Goal: Transaction & Acquisition: Purchase product/service

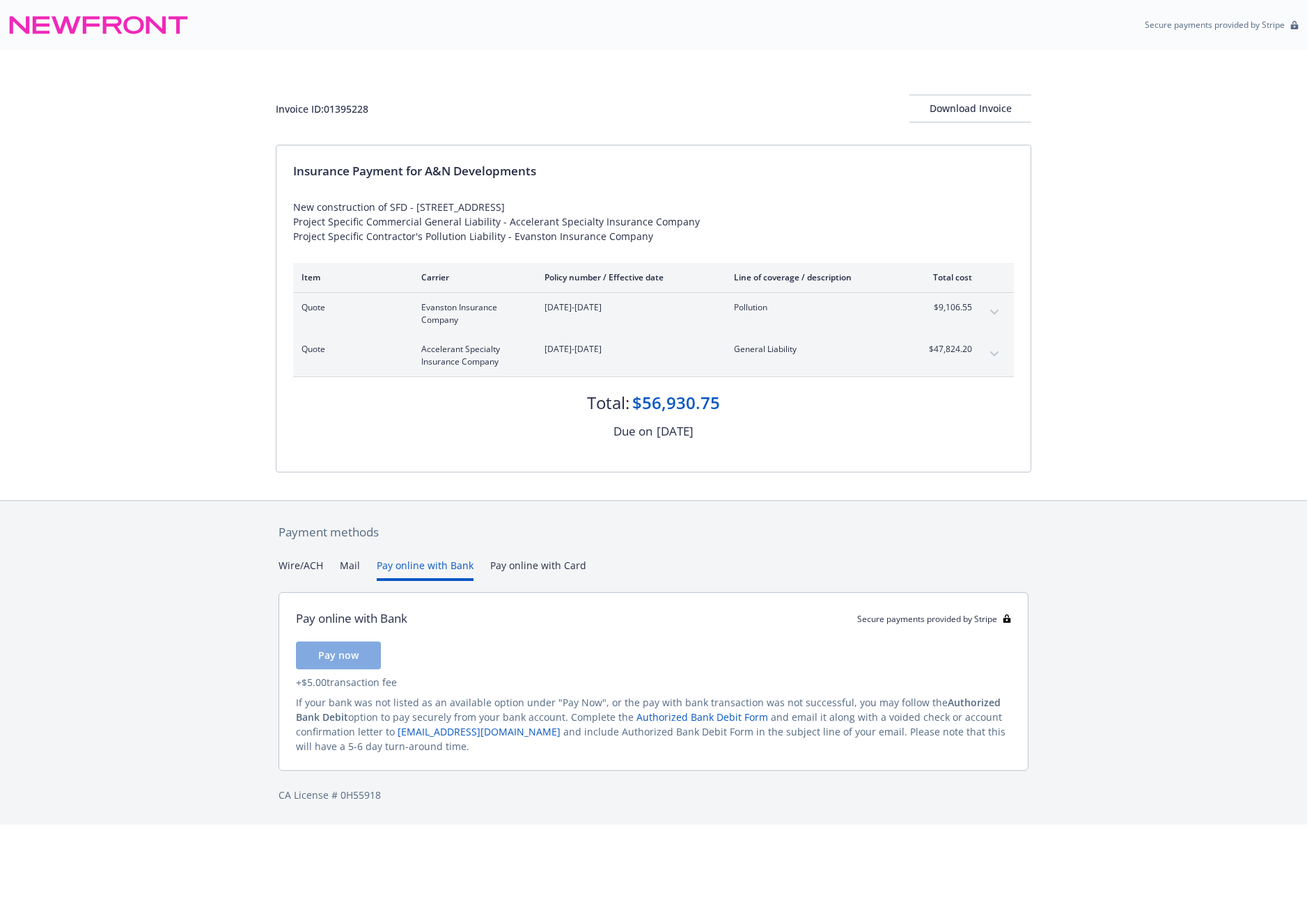
click at [428, 568] on button "Pay online with Bank" at bounding box center [425, 569] width 97 height 23
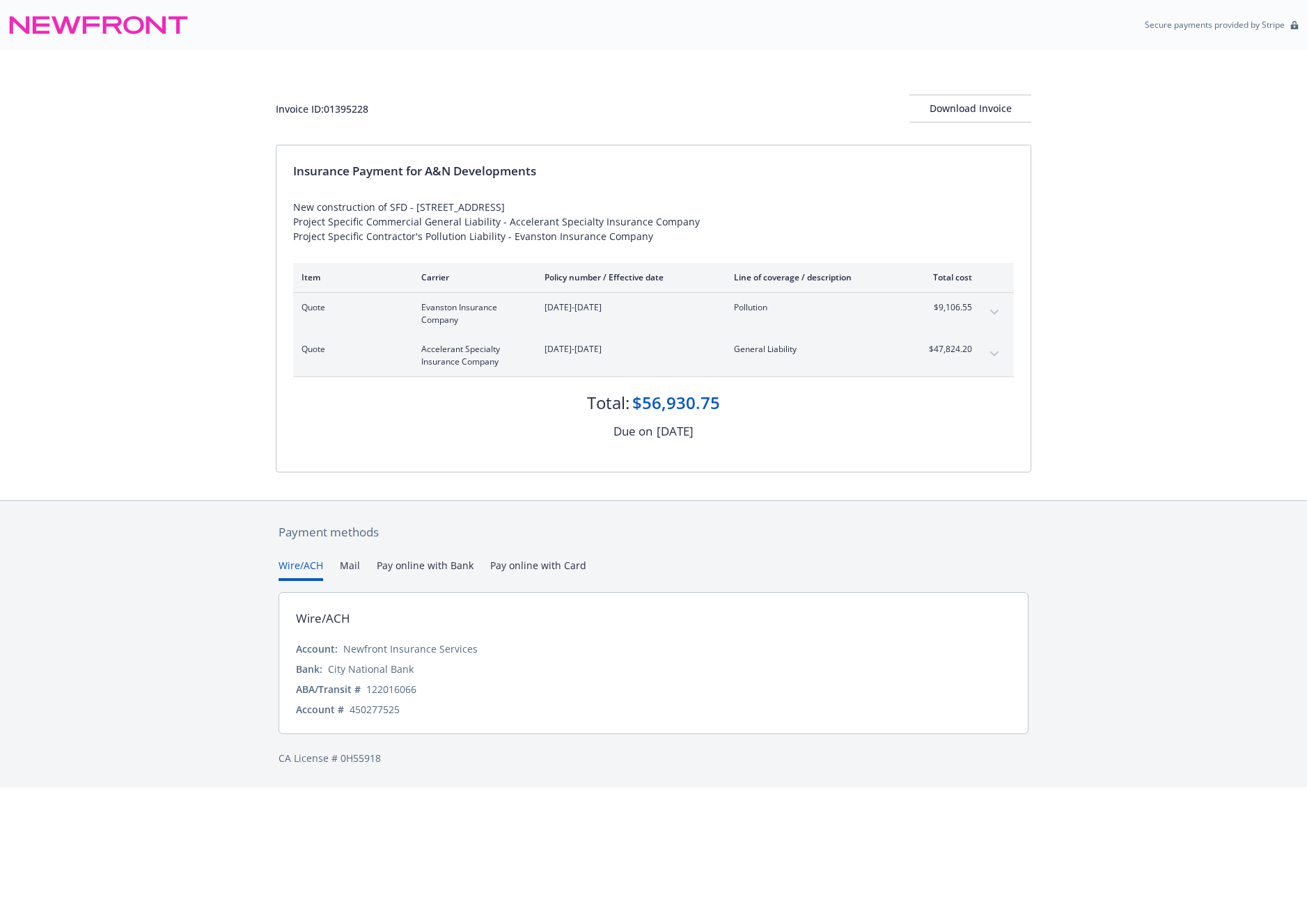
click at [297, 572] on button "Wire/ACH" at bounding box center [301, 569] width 45 height 23
click at [429, 563] on button "Pay online with Bank" at bounding box center [425, 569] width 97 height 23
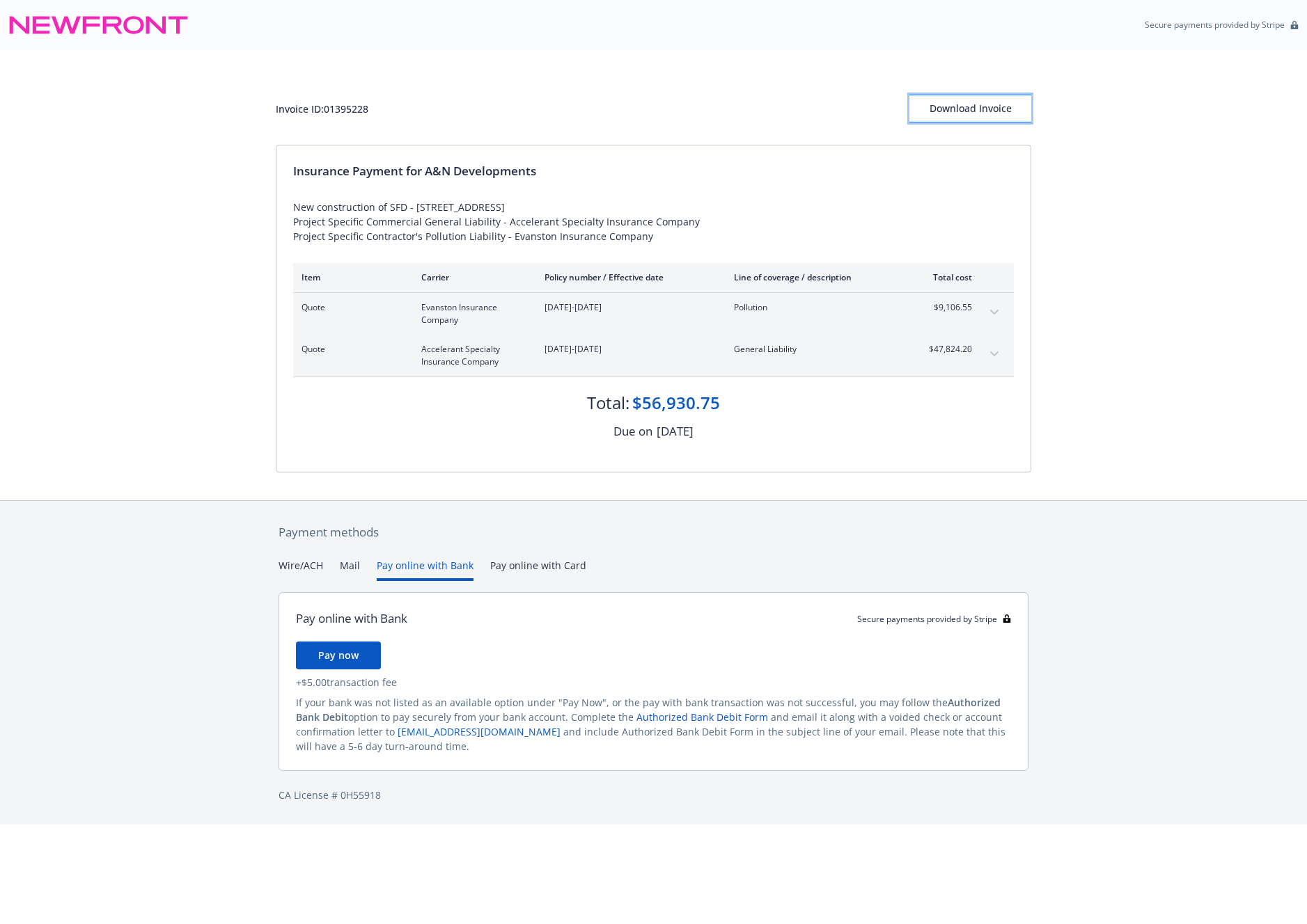
click at [959, 107] on div "Download Invoice" at bounding box center [970, 108] width 122 height 26
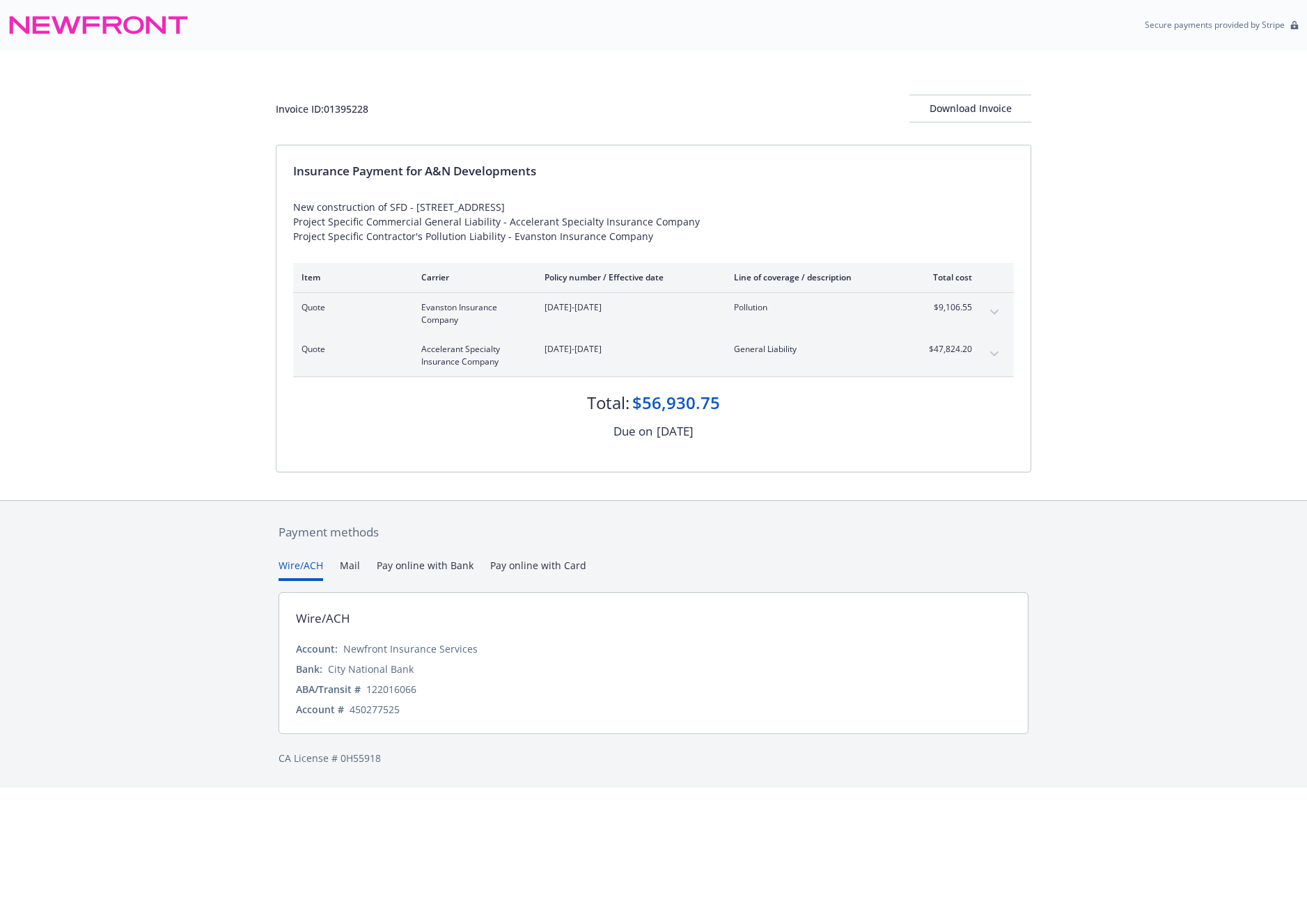
click at [435, 569] on button "Pay online with Bank" at bounding box center [425, 569] width 97 height 23
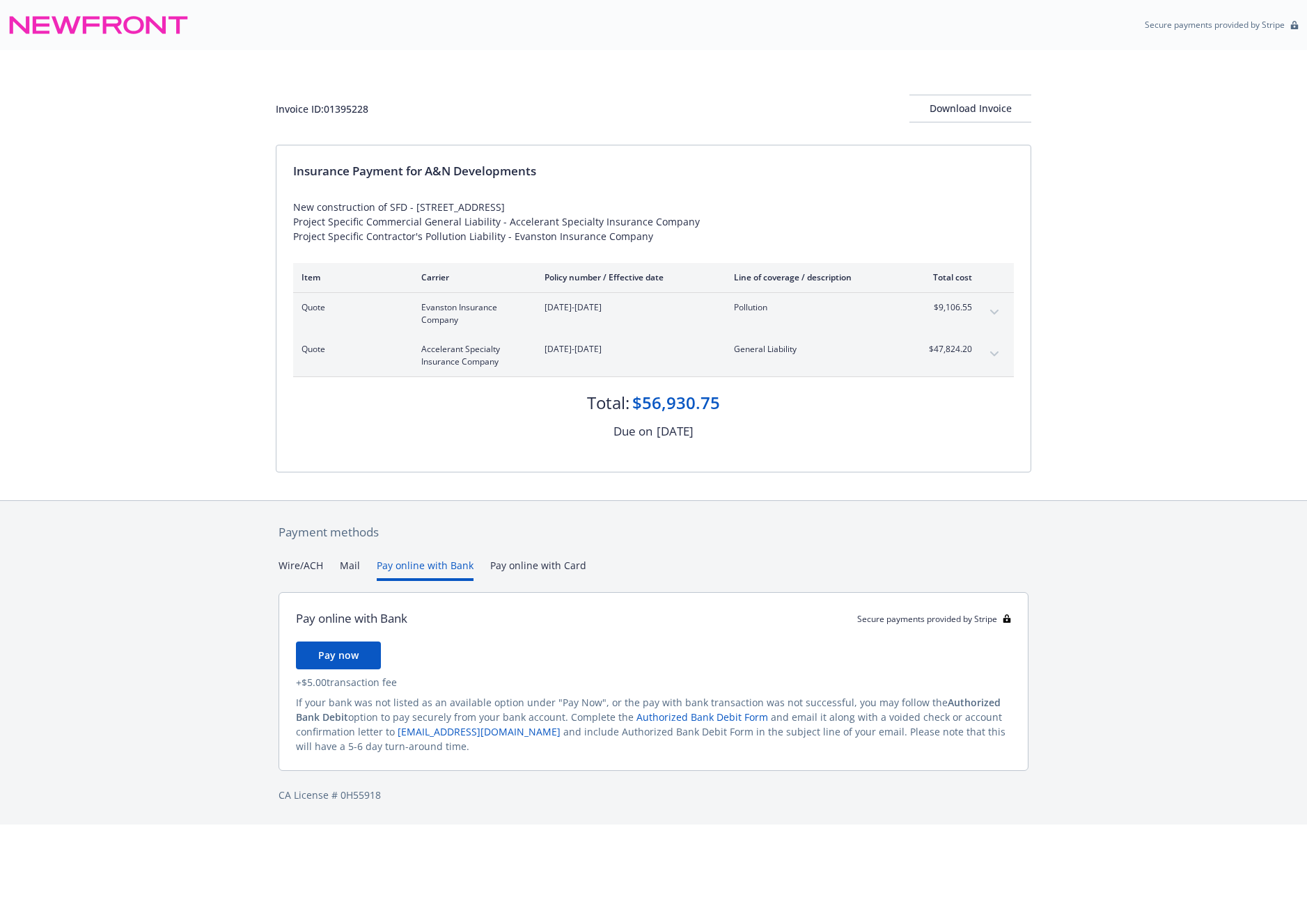
click at [1110, 535] on div "Payment methods Wire/ACH Mail Pay online with Bank Pay online with Card Pay onl…" at bounding box center [654, 663] width 1307 height 325
